Goal: Task Accomplishment & Management: Manage account settings

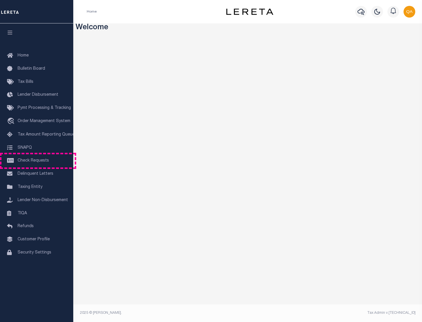
click at [37, 161] on span "Check Requests" at bounding box center [33, 161] width 31 height 4
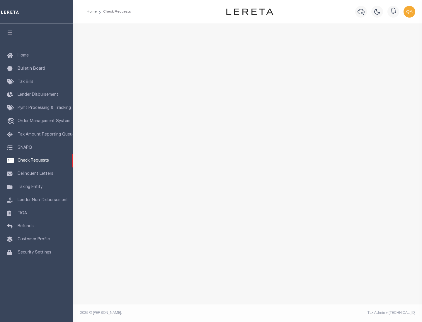
select select "50"
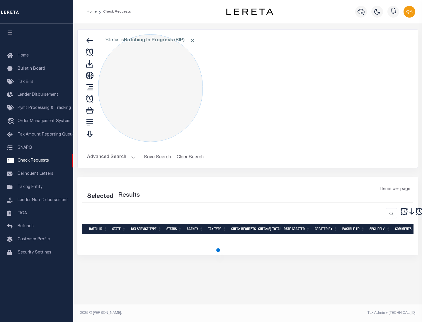
select select "50"
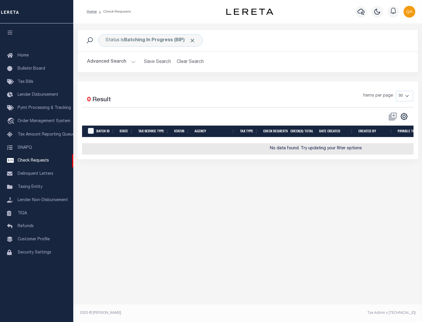
click at [192, 40] on span "Click to Remove" at bounding box center [192, 40] width 6 height 6
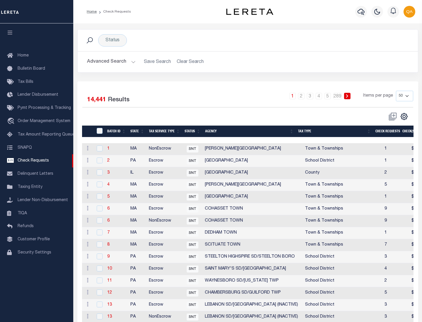
scroll to position [282, 0]
